Goal: Task Accomplishment & Management: Manage account settings

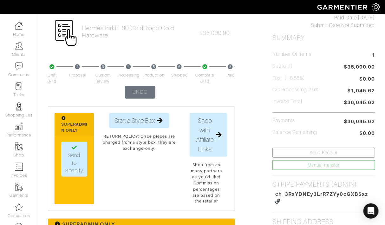
scroll to position [164, 0]
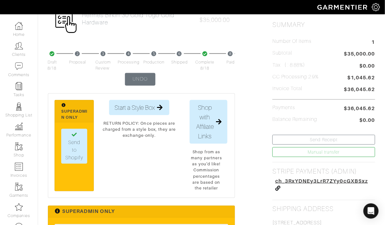
click at [295, 178] on span "ch_3RxYDNEy3LrR7ZYy0cGXBSxz" at bounding box center [321, 181] width 93 height 6
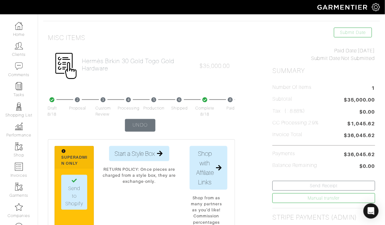
scroll to position [0, 0]
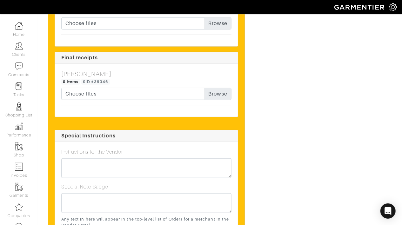
scroll to position [2395, 0]
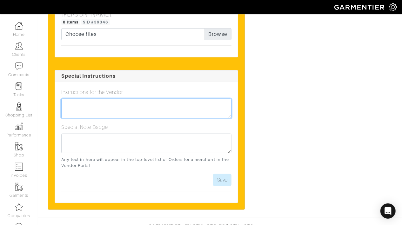
click at [127, 99] on textarea at bounding box center [146, 109] width 170 height 20
drag, startPoint x: 168, startPoint y: 90, endPoint x: 130, endPoint y: 89, distance: 37.5
click at [130, 99] on textarea "Please messenger this order on Tuesday 8/18 to the address on file" at bounding box center [146, 109] width 170 height 20
paste textarea "on Tuesday 8/18"
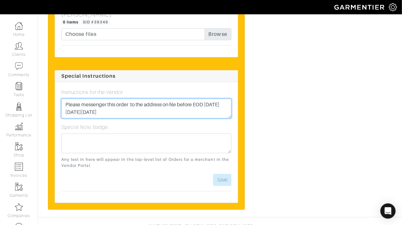
drag, startPoint x: 114, startPoint y: 96, endPoint x: 85, endPoint y: 94, distance: 29.6
click at [85, 99] on textarea "Please messenger this order to the address on file before EOD on Tuesday on Tue…" at bounding box center [146, 109] width 170 height 20
type textarea "Please messenger this order to the address on file before EOD [DATE][DATE]"
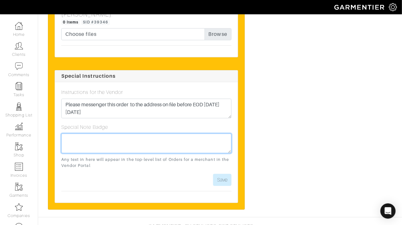
paste textarea "Please messenger this order to the address on file before EOD [DATE][DATE]"
type textarea "Please messenger this order to the address on file before EOD on Tuesday 8/18"
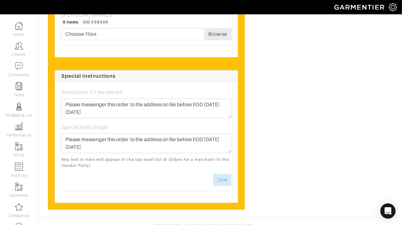
drag, startPoint x: 327, startPoint y: 110, endPoint x: 297, endPoint y: 122, distance: 32.4
click at [223, 174] on button "Save" at bounding box center [222, 180] width 18 height 12
click at [227, 174] on button "Save" at bounding box center [222, 180] width 18 height 12
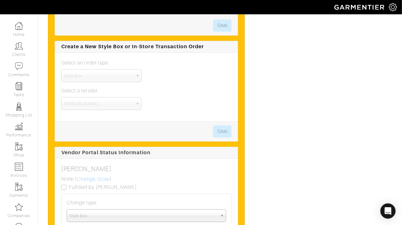
scroll to position [1740, 0]
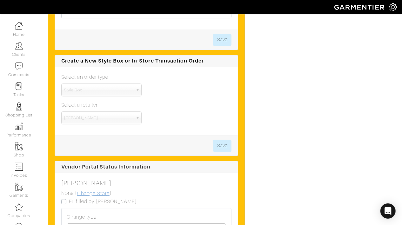
click at [90, 189] on link "Change Store" at bounding box center [93, 193] width 33 height 8
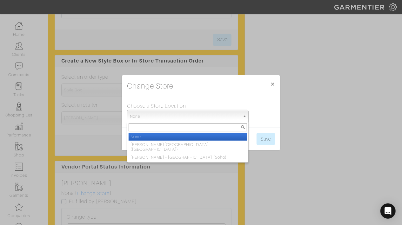
click at [163, 116] on span "None" at bounding box center [185, 116] width 110 height 13
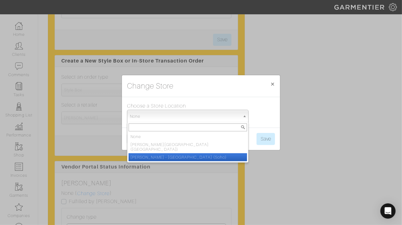
click at [166, 153] on li "Luca Faloni - NYC (Soho)" at bounding box center [188, 157] width 118 height 8
select select "91"
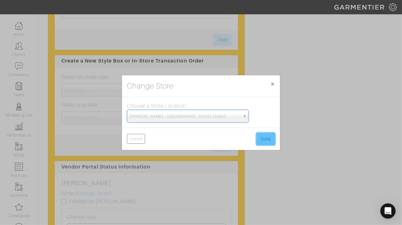
click at [265, 136] on button "Save" at bounding box center [265, 139] width 18 height 12
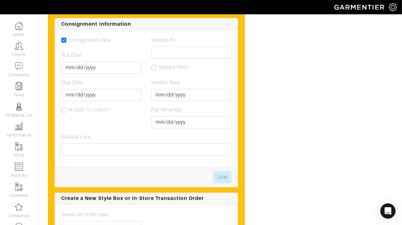
scroll to position [1584, 0]
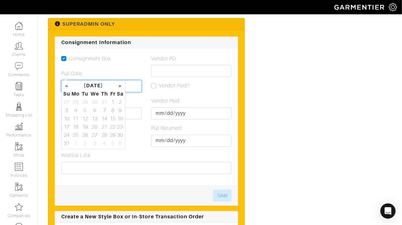
click at [72, 80] on input "Pull Date" at bounding box center [101, 86] width 80 height 12
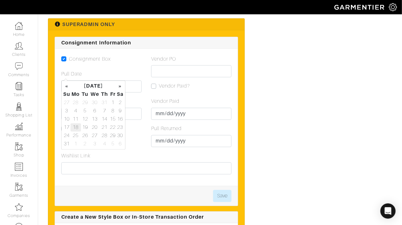
click at [78, 124] on td "18" at bounding box center [75, 127] width 10 height 8
type input "[DATE]"
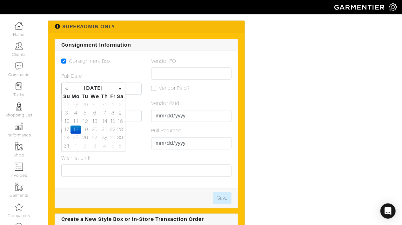
click at [145, 102] on div "Consignment Box Pull Date 2025-08-18 Due Date Is Sent To Stylist?" at bounding box center [101, 105] width 90 height 97
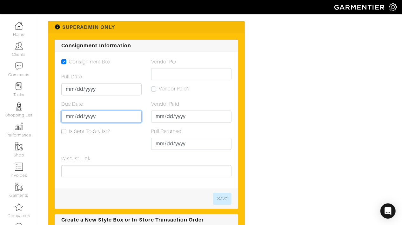
click at [70, 111] on input "Due Date" at bounding box center [101, 117] width 80 height 12
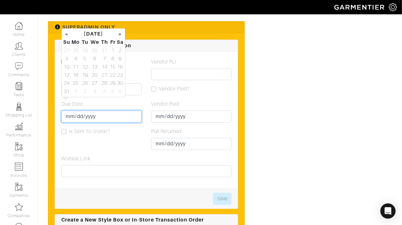
scroll to position [1583, 0]
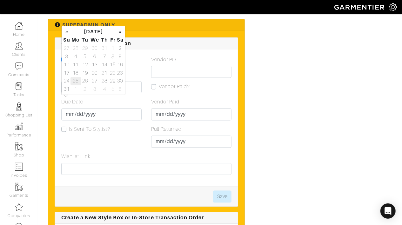
click at [76, 78] on td "25" at bounding box center [75, 81] width 10 height 8
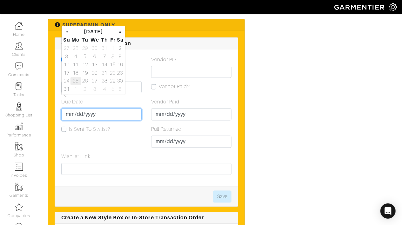
type input "2025-08-25"
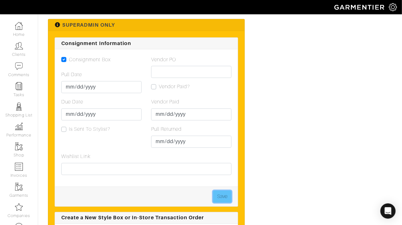
click at [222, 191] on button "Save" at bounding box center [222, 197] width 18 height 12
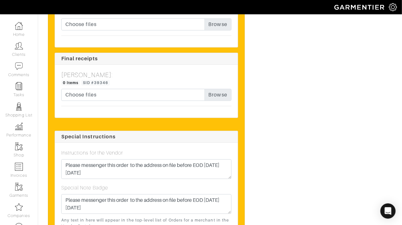
scroll to position [2395, 0]
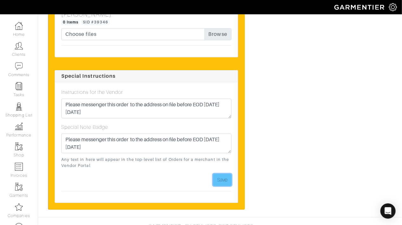
click at [224, 174] on button "Save" at bounding box center [222, 180] width 18 height 12
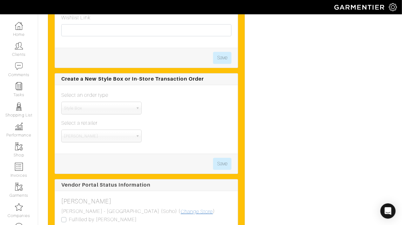
scroll to position [1791, 0]
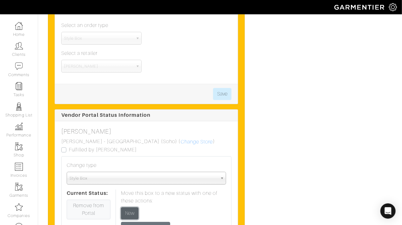
click at [132, 207] on input "New" at bounding box center [129, 213] width 17 height 12
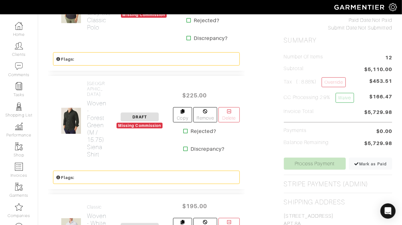
scroll to position [307, 0]
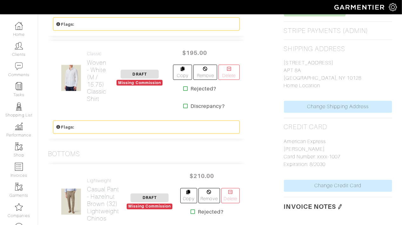
scroll to position [462, 0]
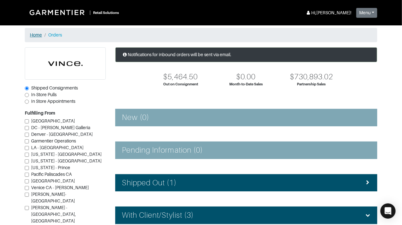
click at [34, 37] on link "Home" at bounding box center [36, 34] width 12 height 5
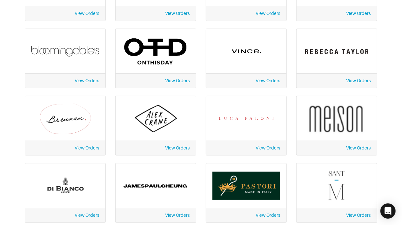
scroll to position [88, 0]
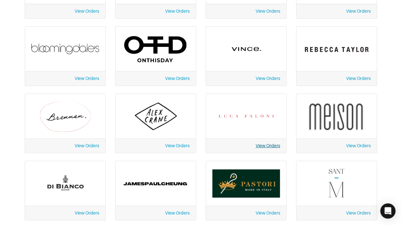
click at [274, 146] on link "View Orders" at bounding box center [267, 145] width 24 height 5
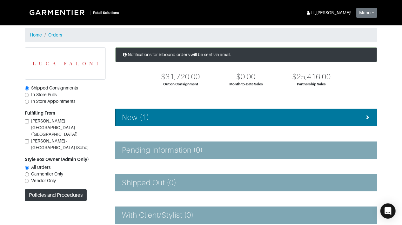
click at [244, 119] on div "New (1)" at bounding box center [246, 117] width 248 height 9
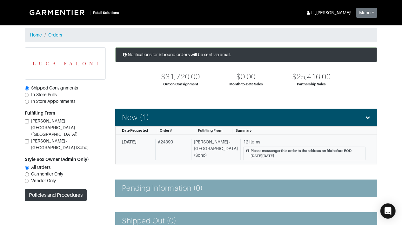
click at [250, 136] on link "[DATE] # 24390 [PERSON_NAME] - [GEOGRAPHIC_DATA] (Soho) 12 Items Please messeng…" at bounding box center [246, 150] width 262 height 30
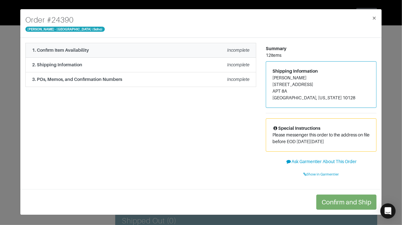
click at [83, 46] on li "1. Confirm Item Availability Incomplete" at bounding box center [140, 50] width 231 height 15
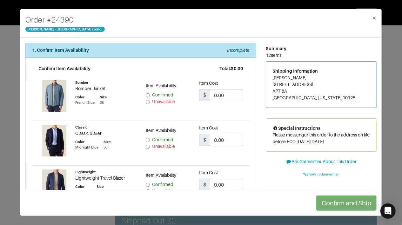
click at [274, 15] on div "Order # 24390 [PERSON_NAME] - [GEOGRAPHIC_DATA] (Soho) ×" at bounding box center [200, 23] width 361 height 29
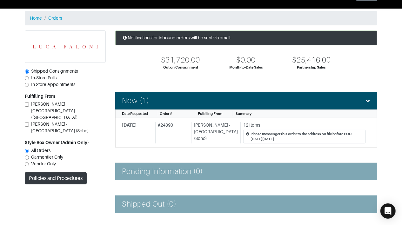
scroll to position [17, 0]
